Goal: Information Seeking & Learning: Stay updated

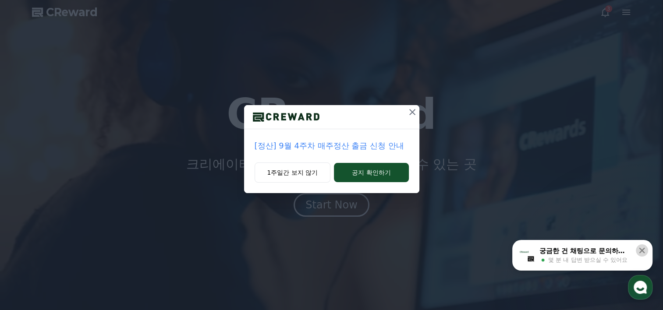
click at [641, 250] on icon at bounding box center [642, 251] width 6 height 6
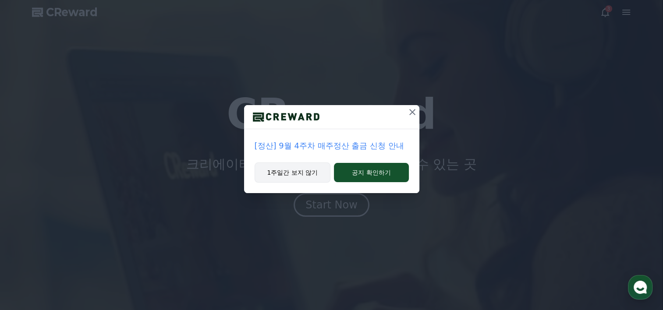
click at [282, 177] on button "1주일간 보지 않기" at bounding box center [293, 173] width 76 height 20
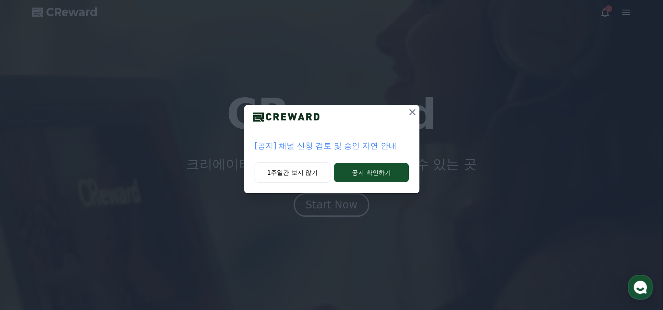
click at [334, 145] on p "[공지] 채널 신청 검토 및 승인 지연 안내" at bounding box center [332, 146] width 154 height 12
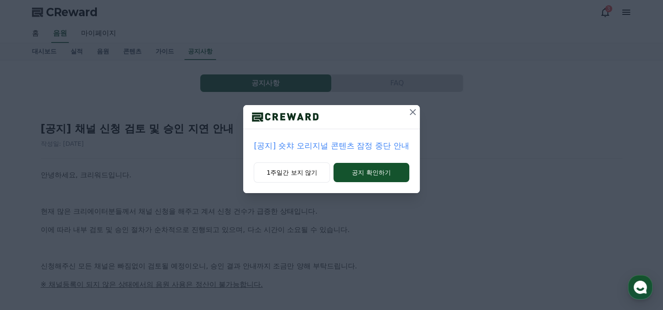
click at [411, 113] on icon at bounding box center [412, 112] width 11 height 11
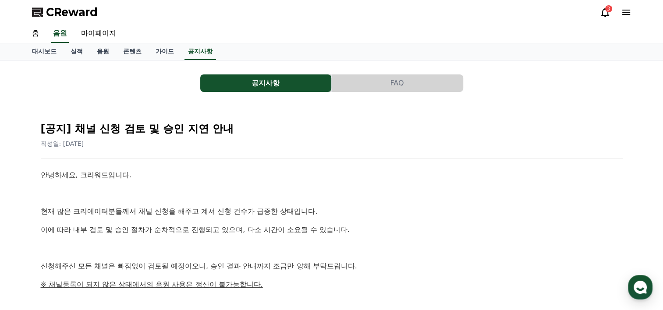
click at [608, 14] on icon at bounding box center [605, 12] width 11 height 11
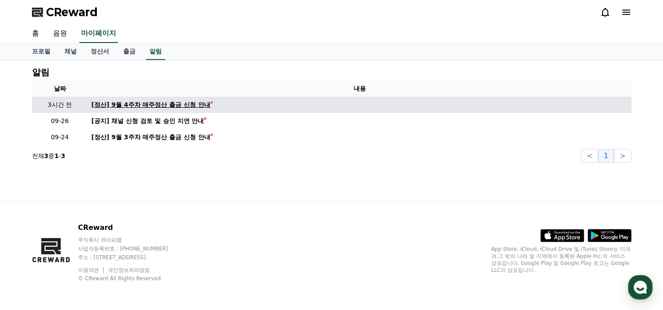
click at [131, 105] on div "[정산] 9월 4주차 매주정산 출금 신청 안내" at bounding box center [151, 104] width 119 height 9
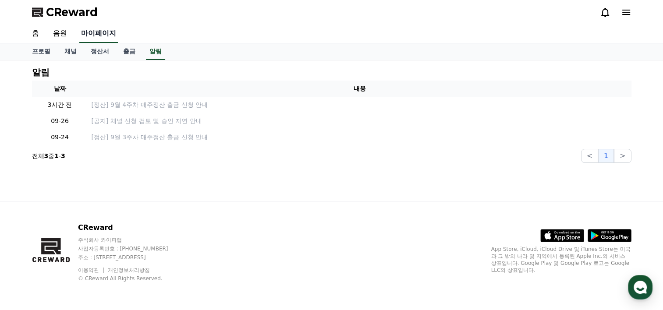
click at [91, 35] on link "마이페이지" at bounding box center [98, 34] width 39 height 18
select select "**********"
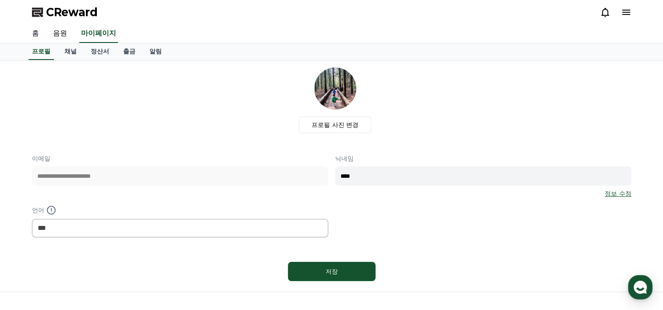
click at [37, 35] on link "홈" at bounding box center [35, 34] width 21 height 18
